Goal: Information Seeking & Learning: Learn about a topic

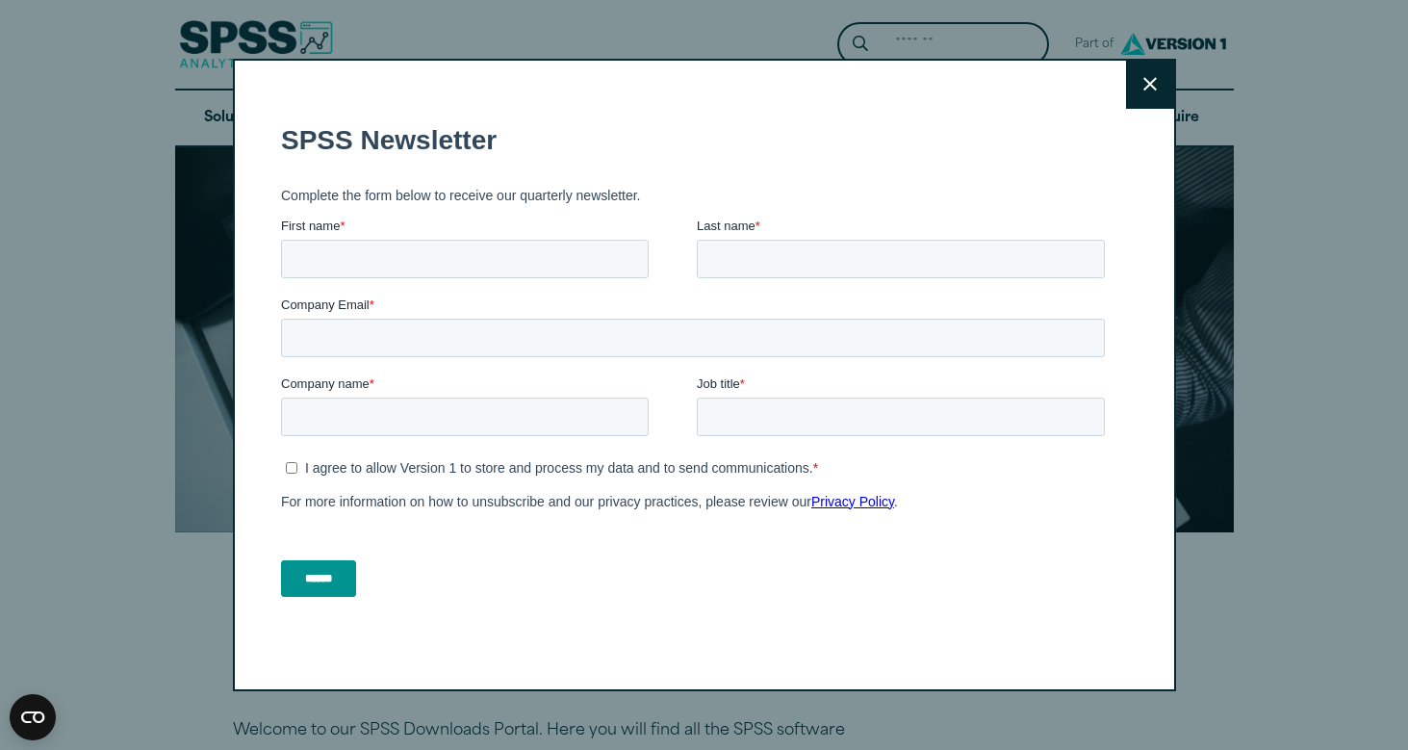
click at [1157, 80] on button "Close" at bounding box center [1150, 85] width 48 height 48
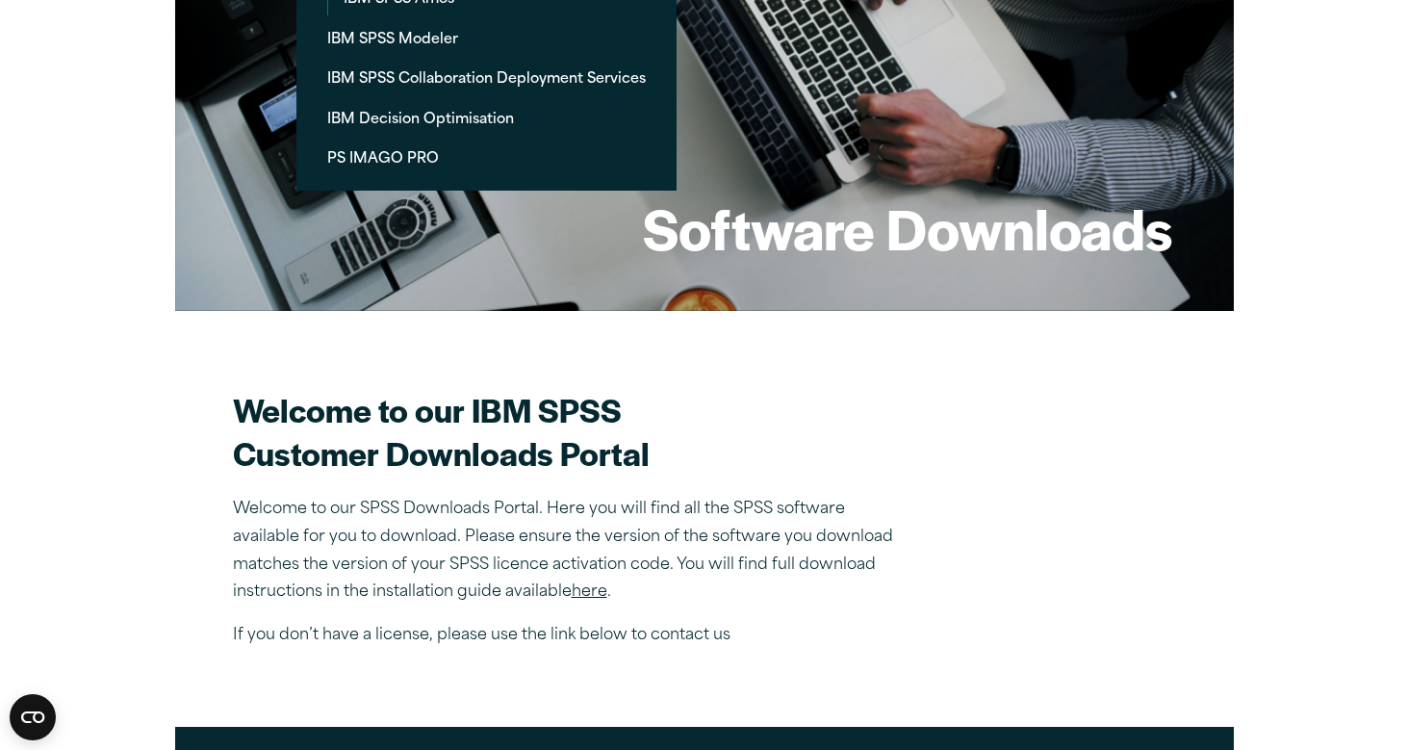
scroll to position [29, 0]
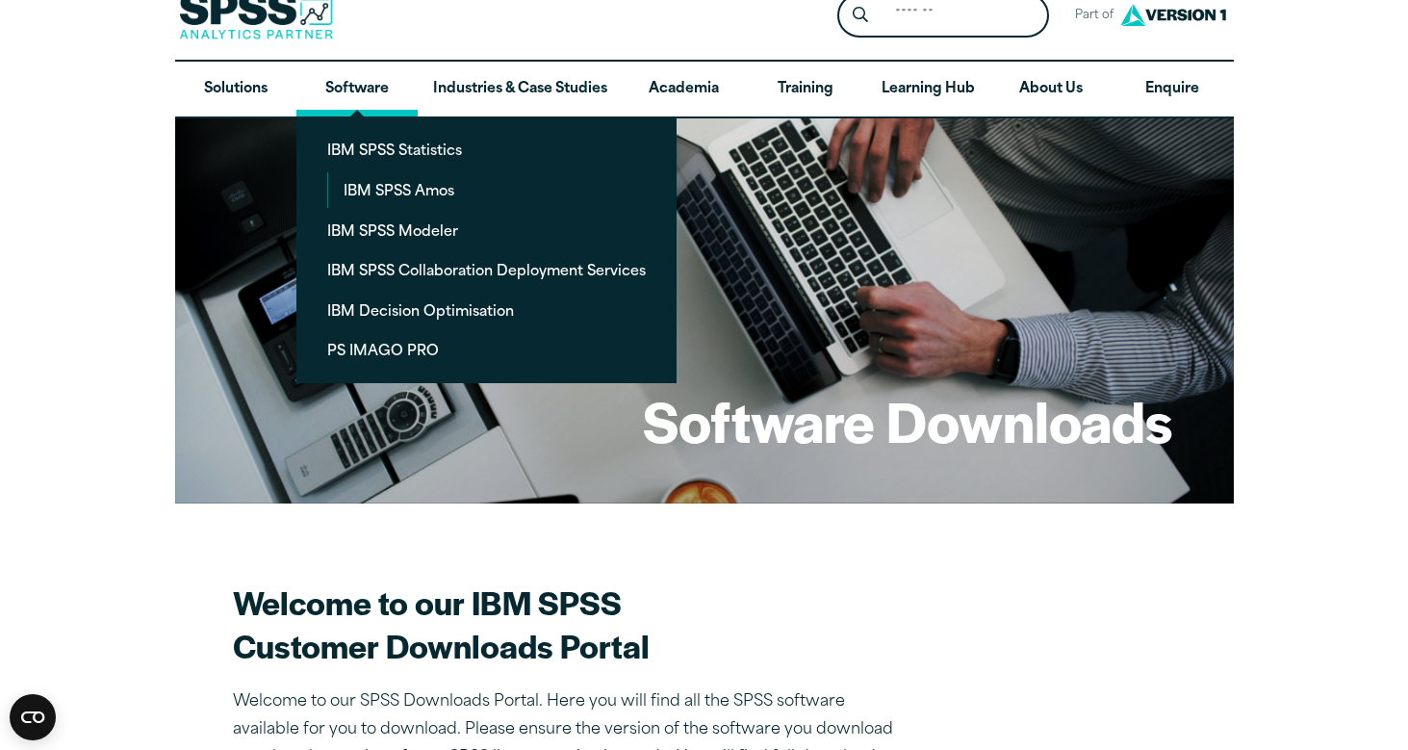
click at [336, 71] on link "Software" at bounding box center [356, 90] width 121 height 56
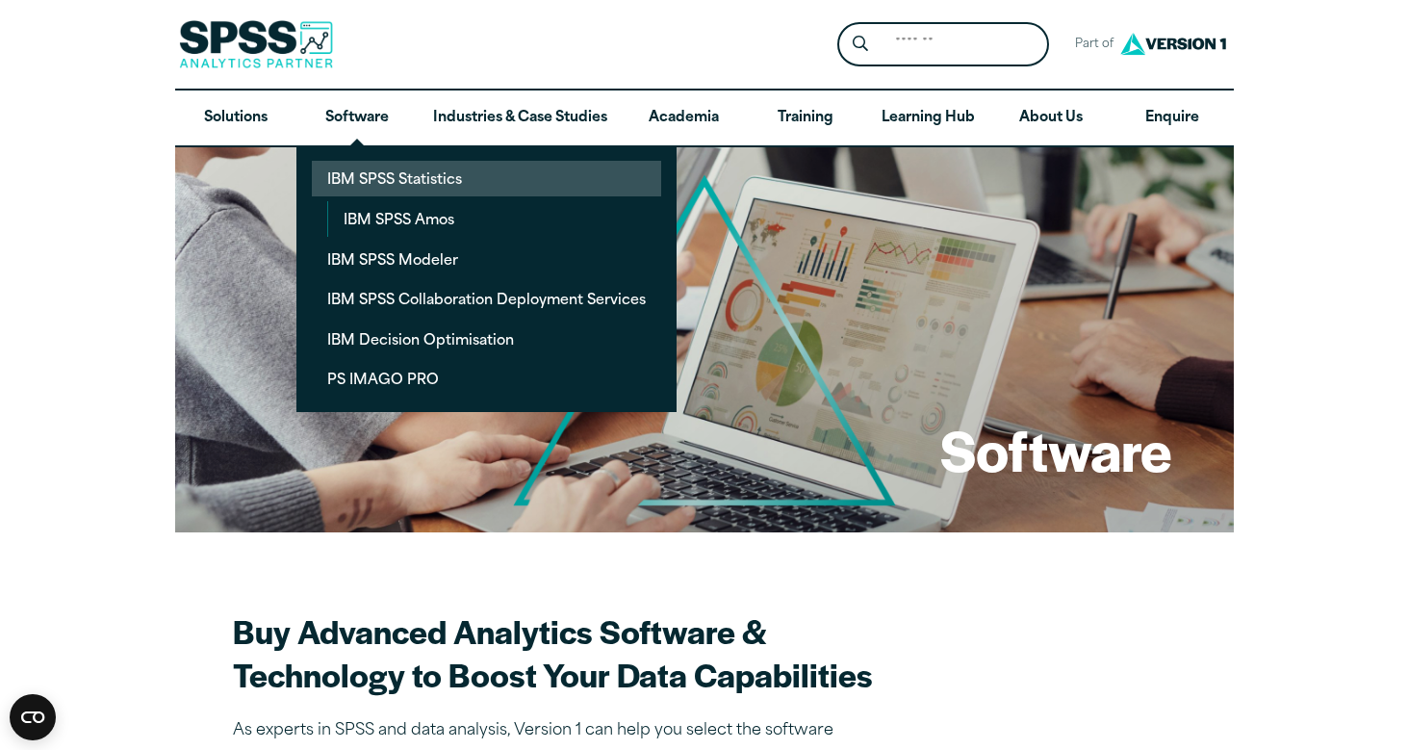
click at [371, 175] on link "IBM SPSS Statistics" at bounding box center [486, 179] width 349 height 36
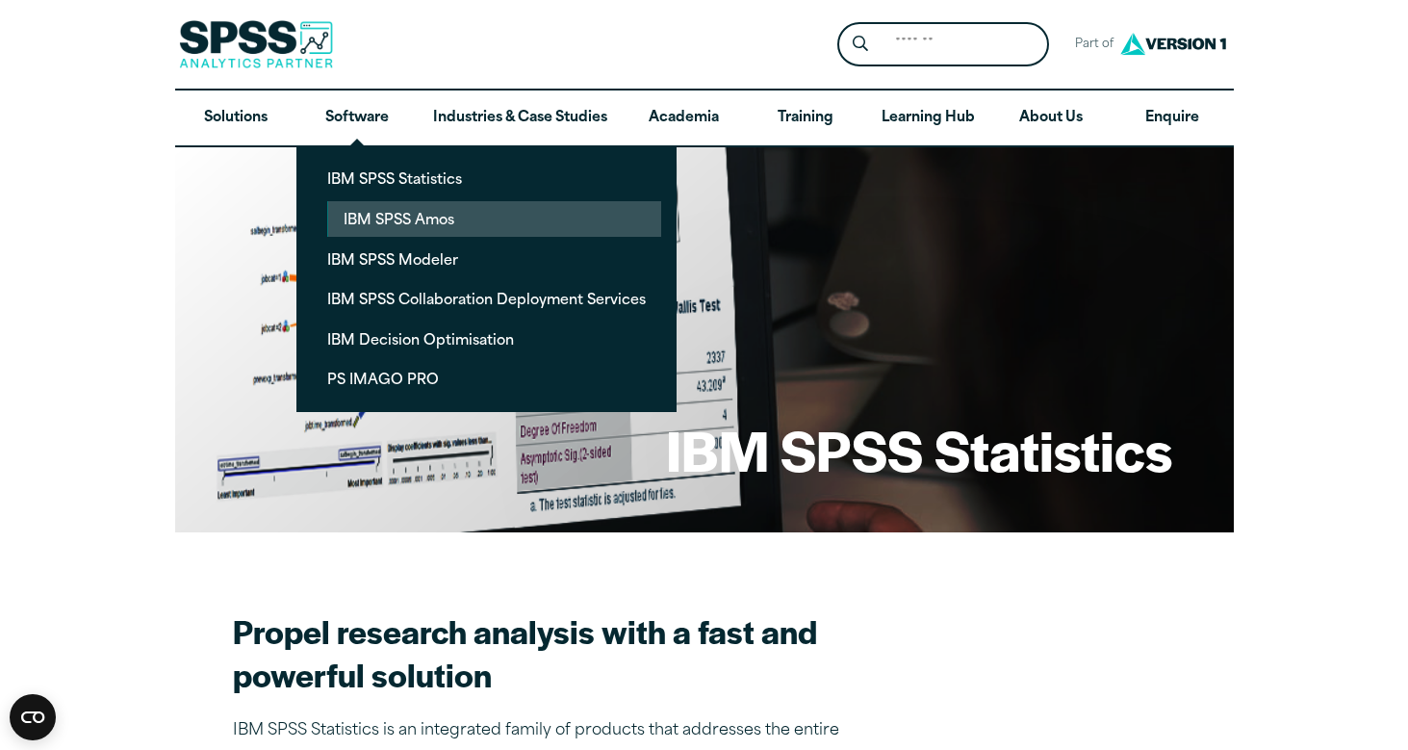
click at [398, 217] on link "IBM SPSS Amos" at bounding box center [494, 219] width 333 height 36
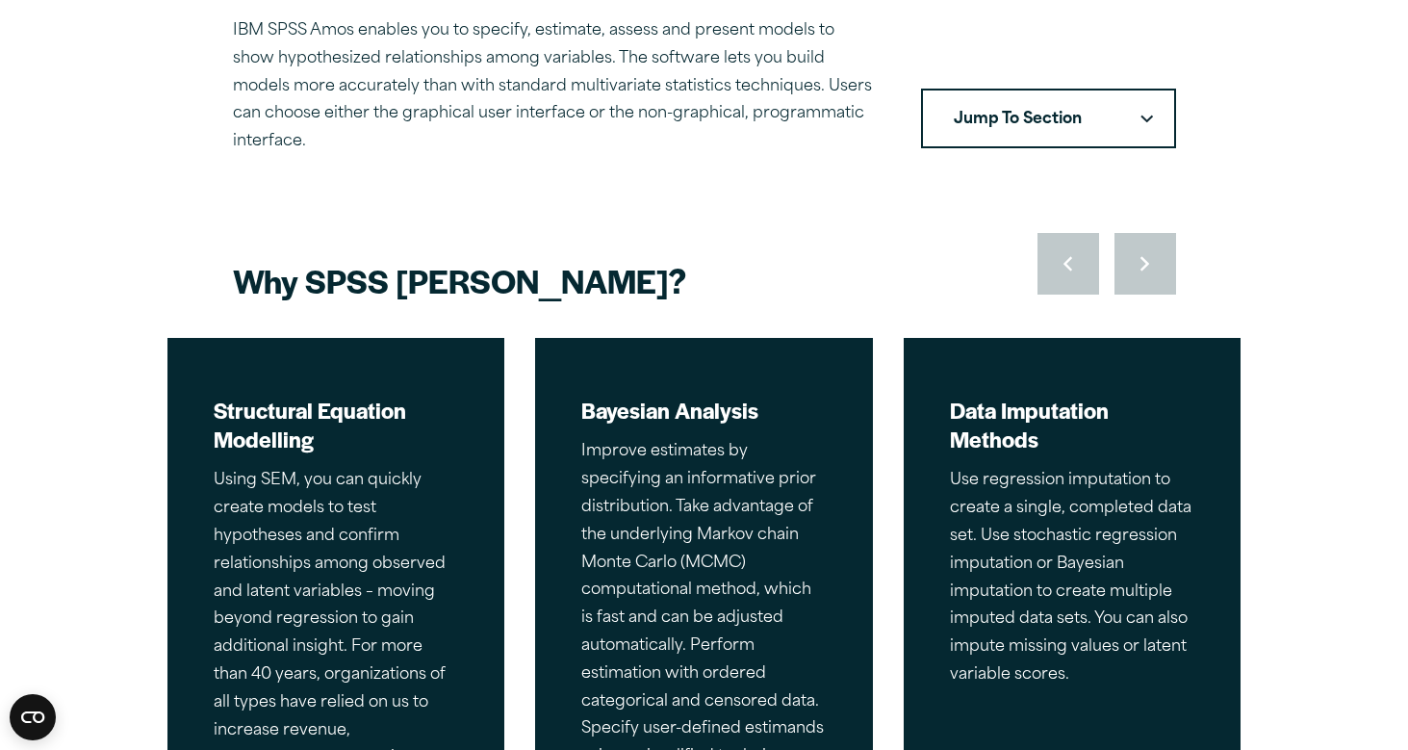
scroll to position [381, 0]
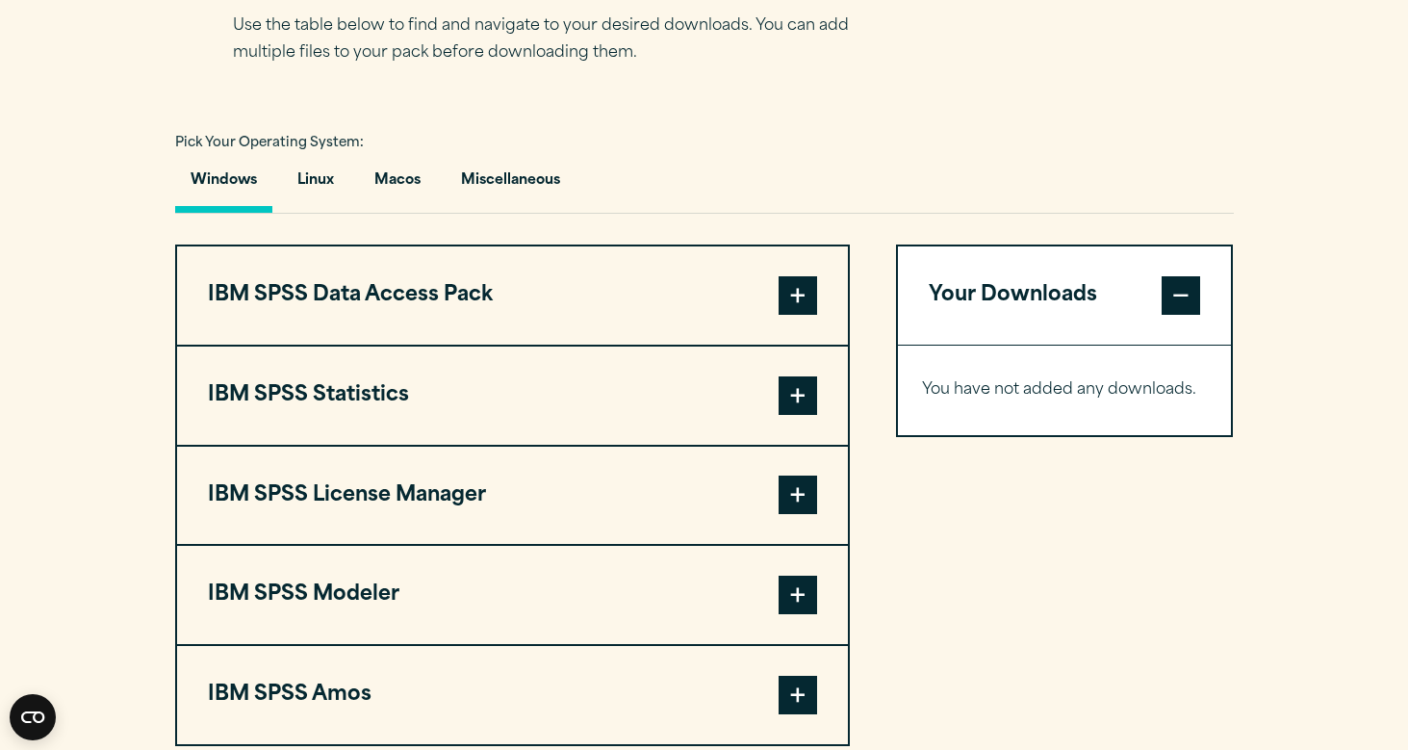
scroll to position [1315, 0]
click at [810, 402] on span at bounding box center [797, 394] width 38 height 38
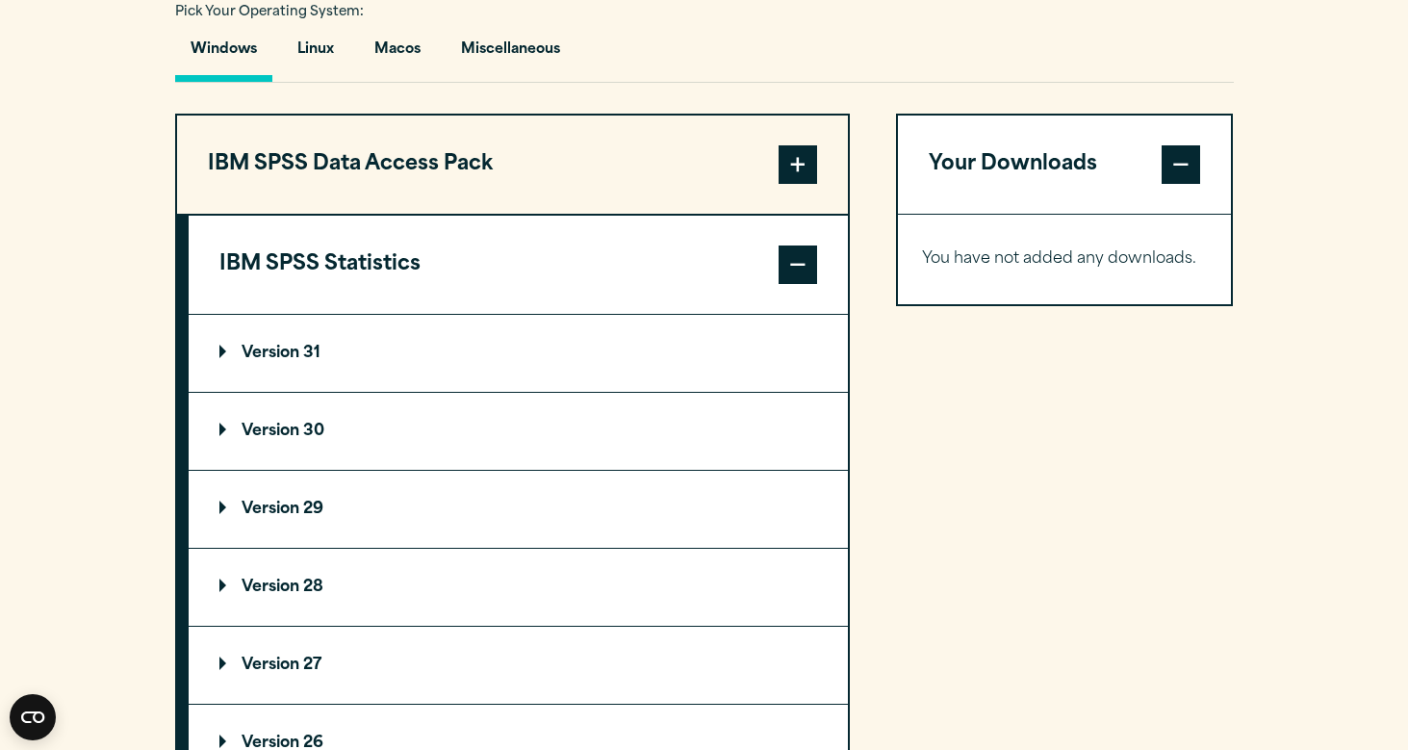
scroll to position [1475, 0]
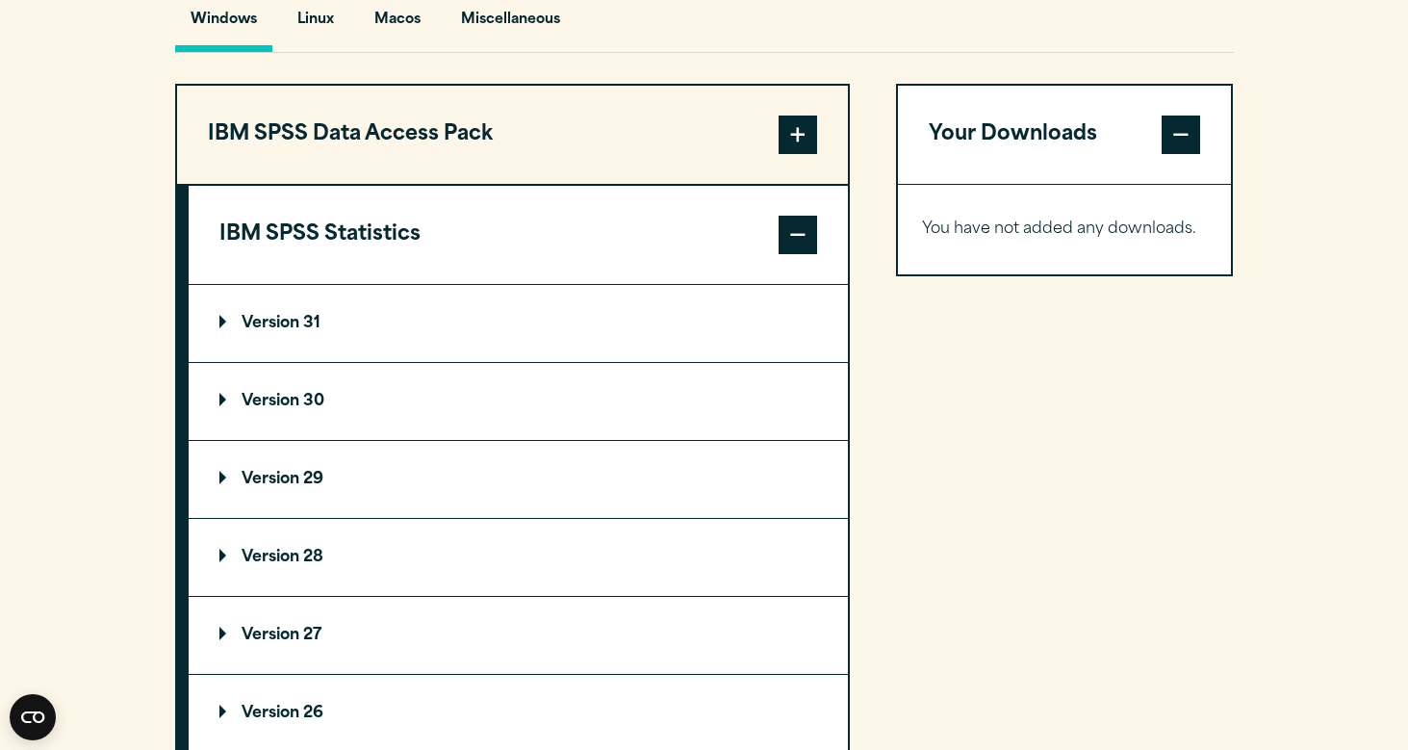
click at [226, 481] on p "Version 29" at bounding box center [271, 479] width 104 height 15
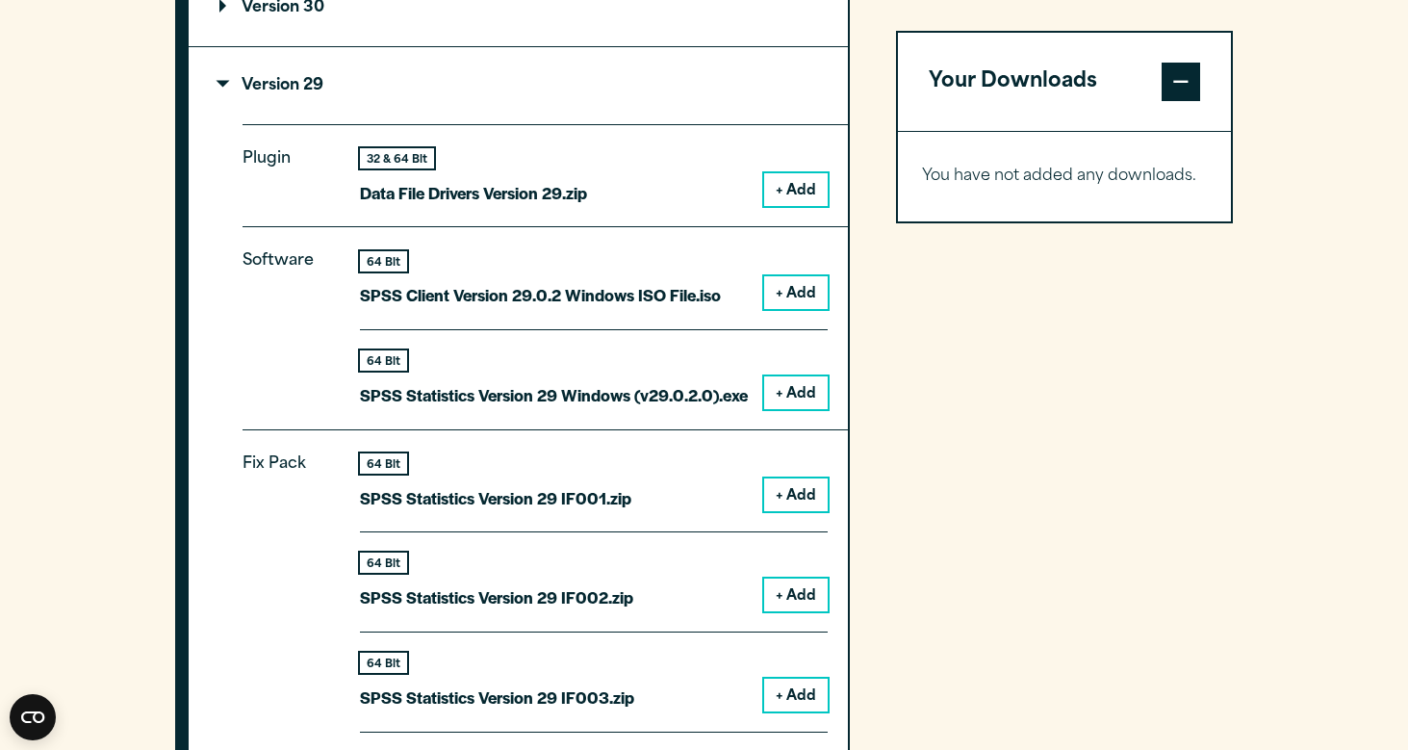
scroll to position [1864, 0]
